Goal: Task Accomplishment & Management: Use online tool/utility

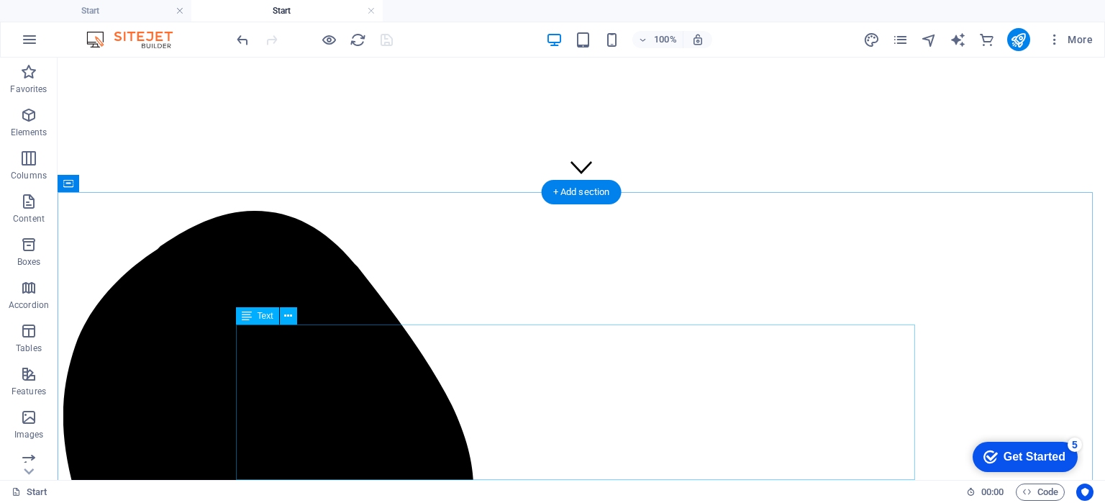
scroll to position [360, 0]
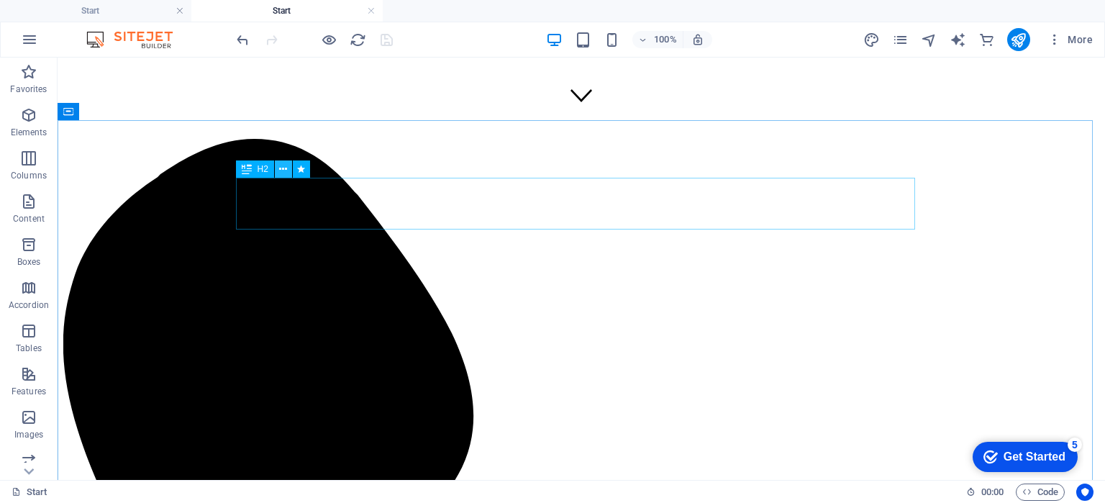
click at [283, 171] on icon at bounding box center [283, 169] width 8 height 15
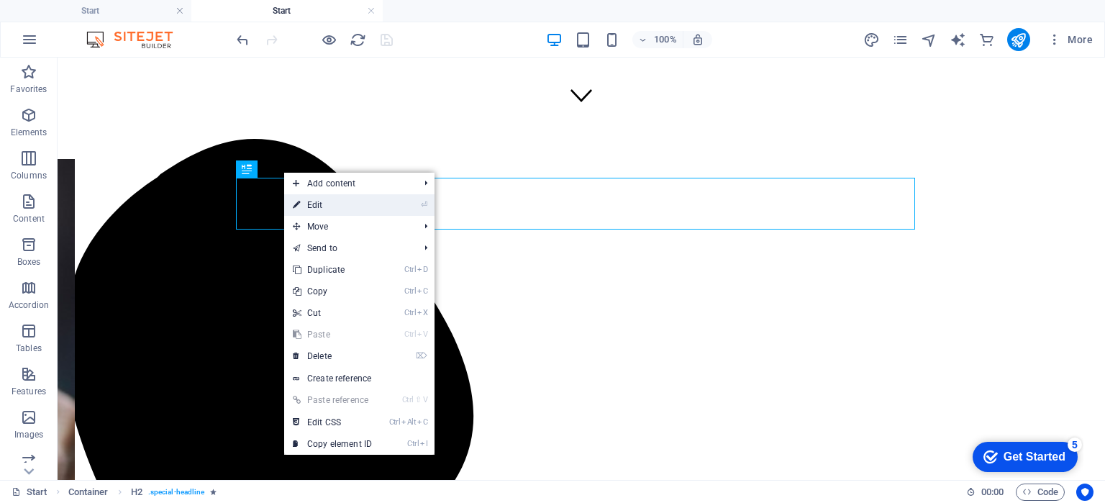
click at [342, 206] on link "⏎ Edit" at bounding box center [332, 205] width 96 height 22
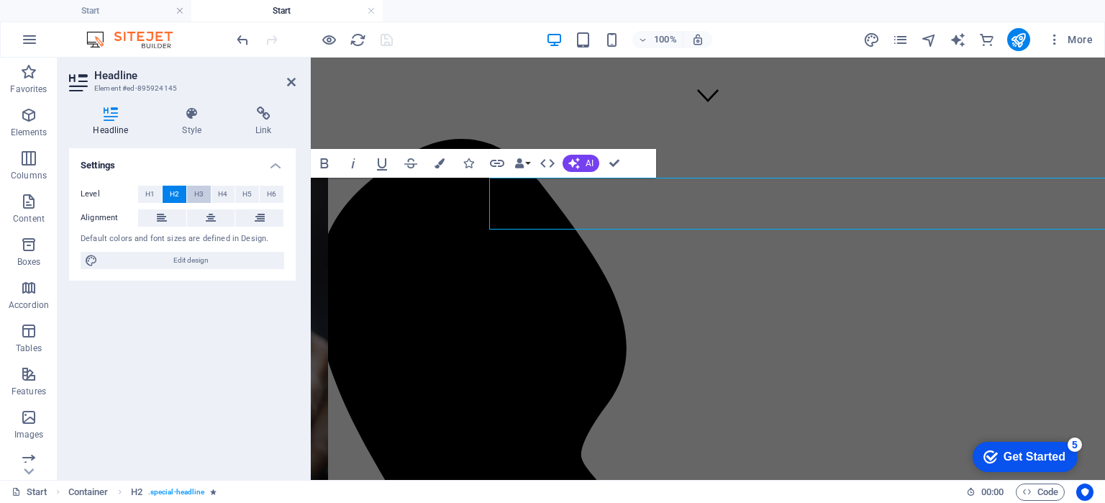
scroll to position [0, 5823]
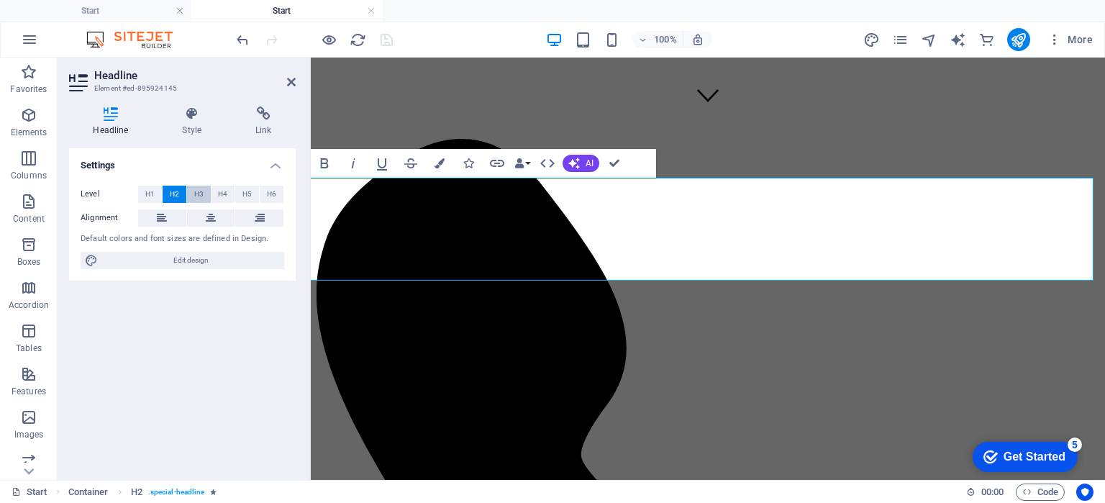
drag, startPoint x: 194, startPoint y: 194, endPoint x: 12, endPoint y: 168, distance: 183.8
click at [194, 194] on span "H3" at bounding box center [198, 194] width 9 height 17
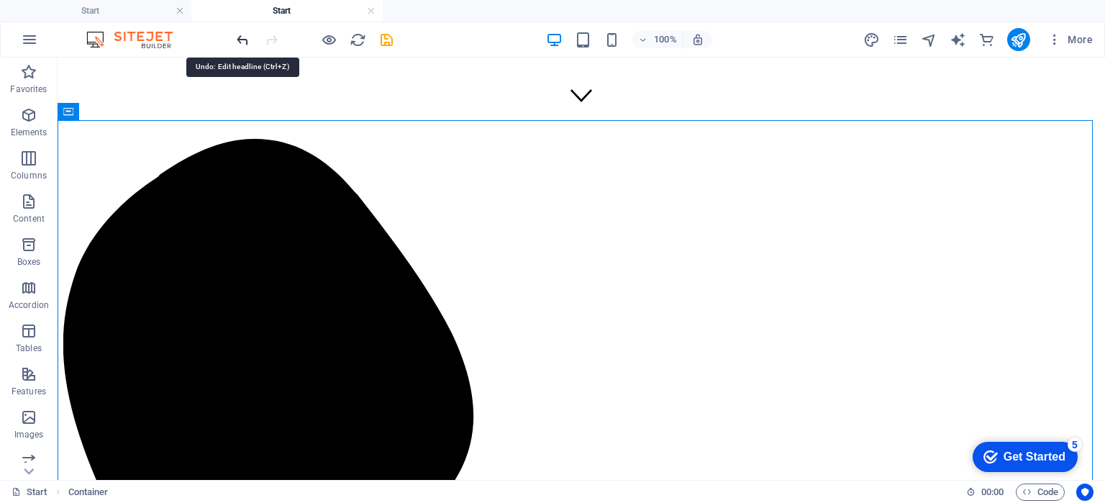
click at [240, 36] on icon "undo" at bounding box center [243, 40] width 17 height 17
click at [246, 37] on icon "undo" at bounding box center [243, 40] width 17 height 17
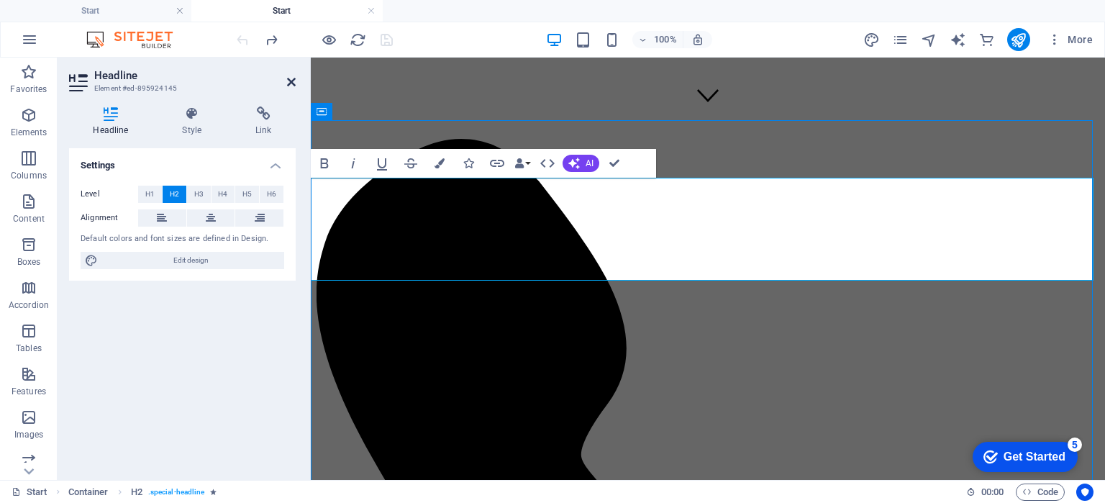
click at [294, 76] on icon at bounding box center [291, 82] width 9 height 12
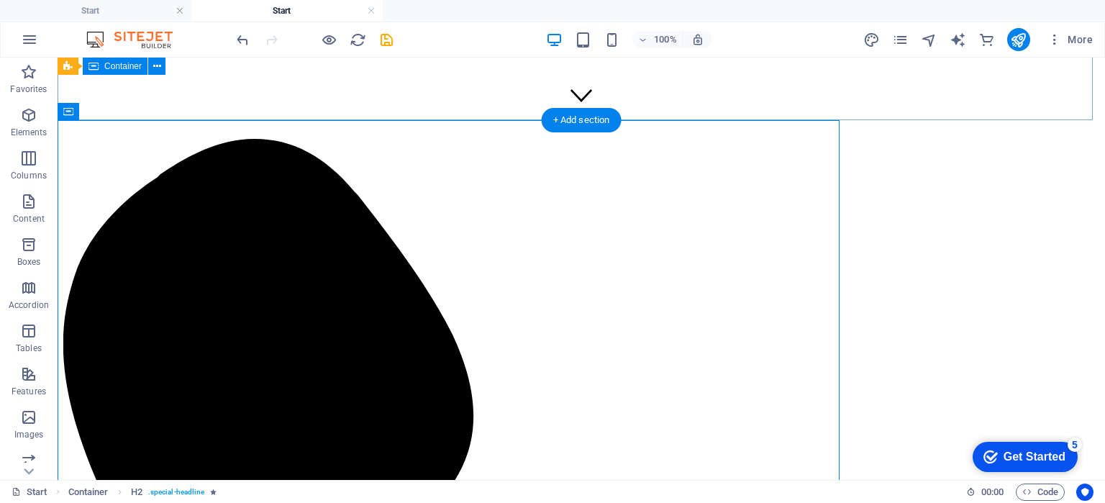
scroll to position [0, 5277]
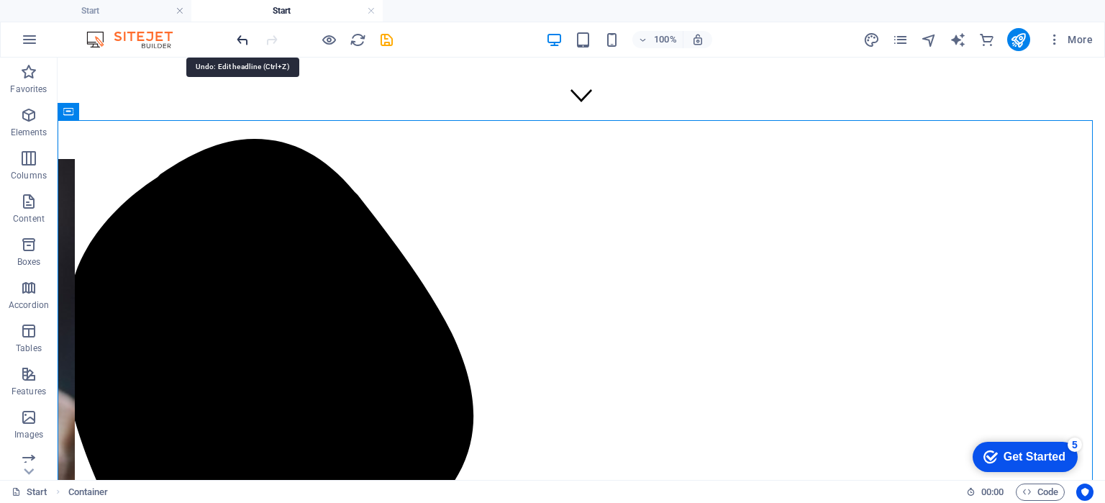
click at [243, 33] on icon "undo" at bounding box center [243, 40] width 17 height 17
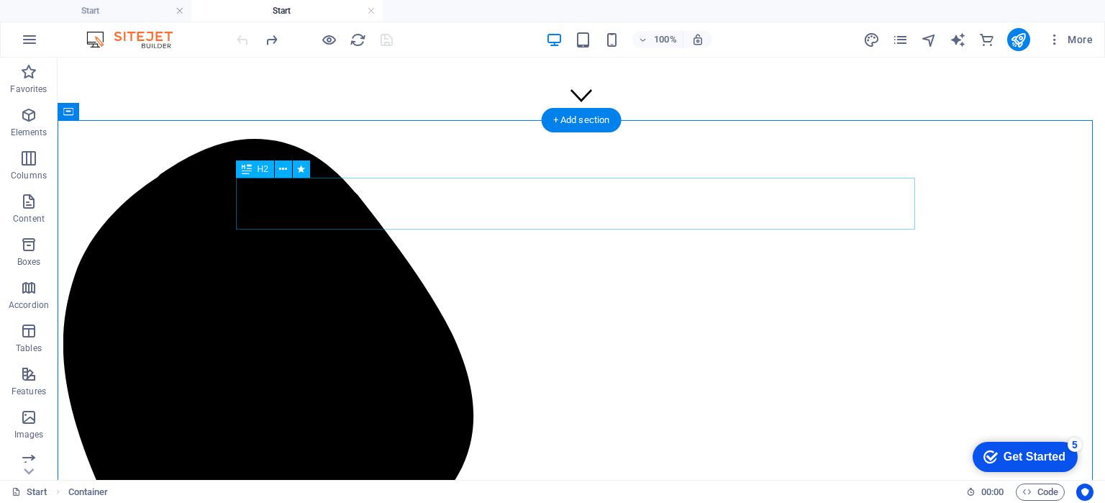
click at [301, 168] on icon at bounding box center [301, 169] width 8 height 15
select select "move-left-to-right"
select select "s"
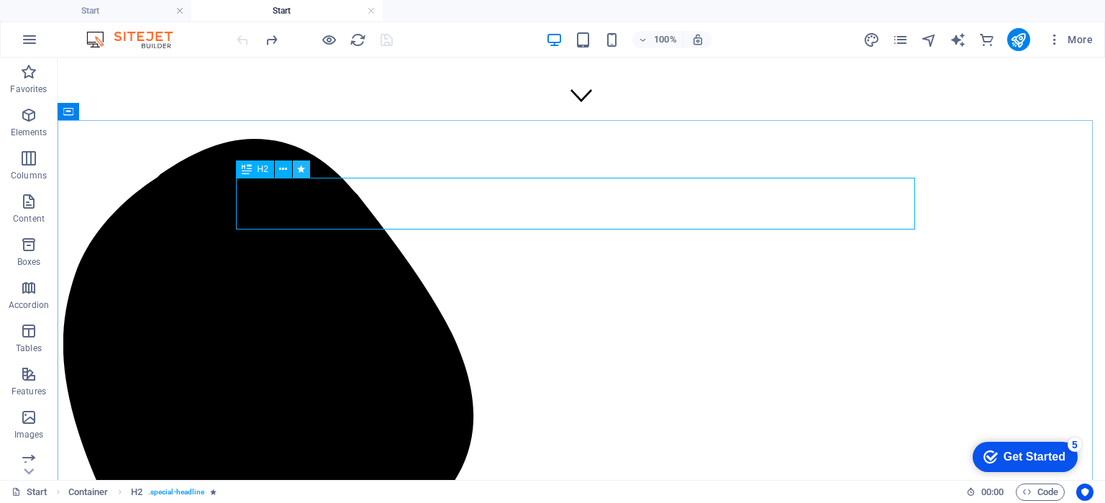
select select "scroll"
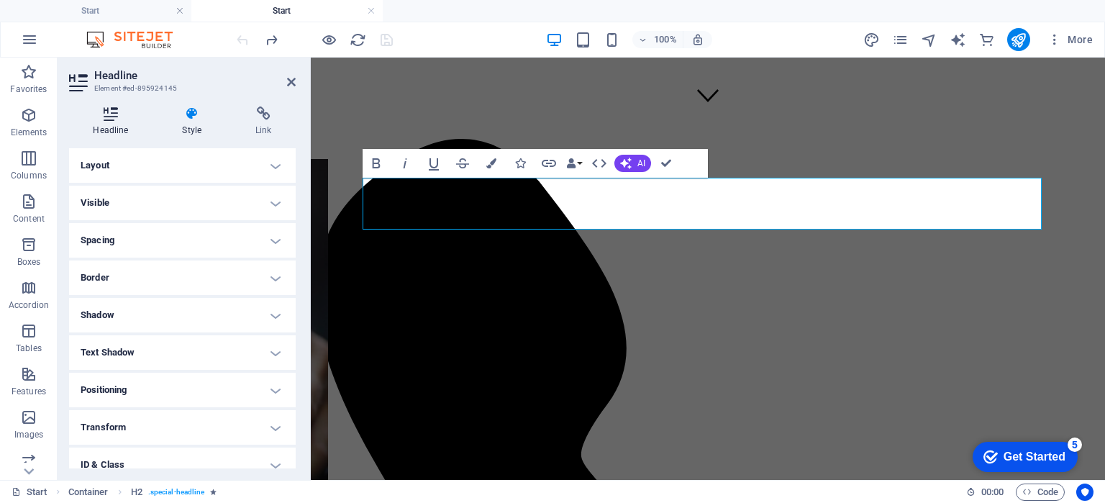
click at [108, 115] on icon at bounding box center [110, 113] width 83 height 14
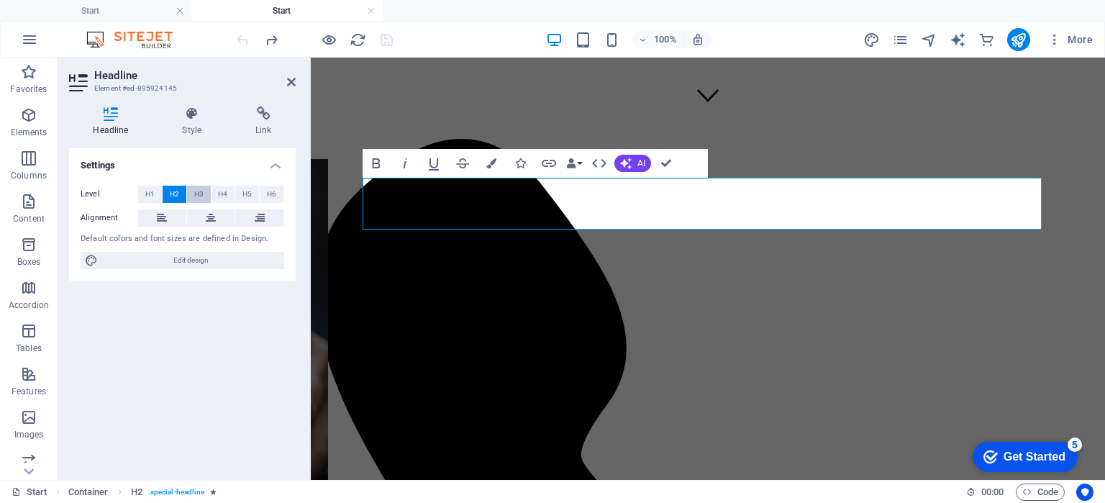
click at [202, 194] on span "H3" at bounding box center [198, 194] width 9 height 17
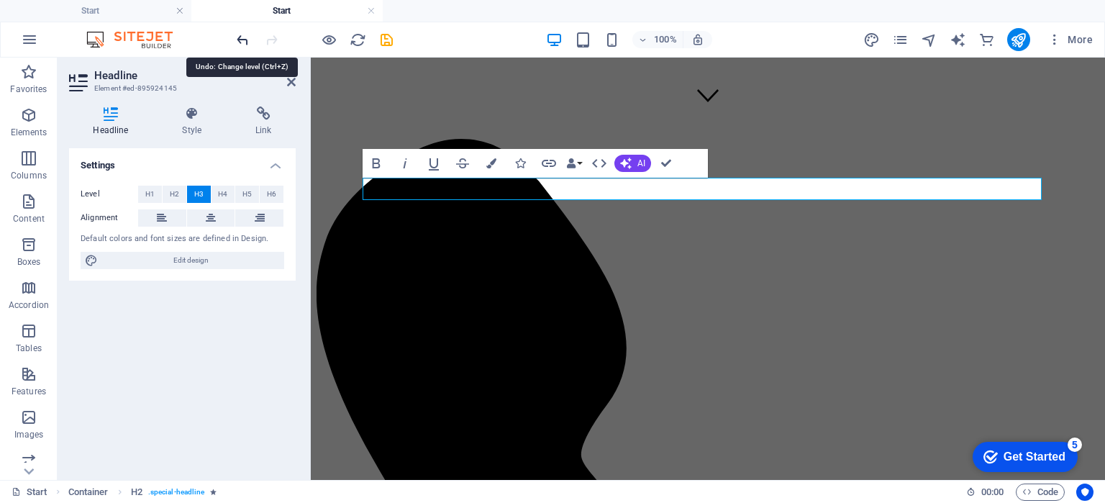
click at [239, 35] on icon "undo" at bounding box center [243, 40] width 17 height 17
